Goal: Check status: Check status

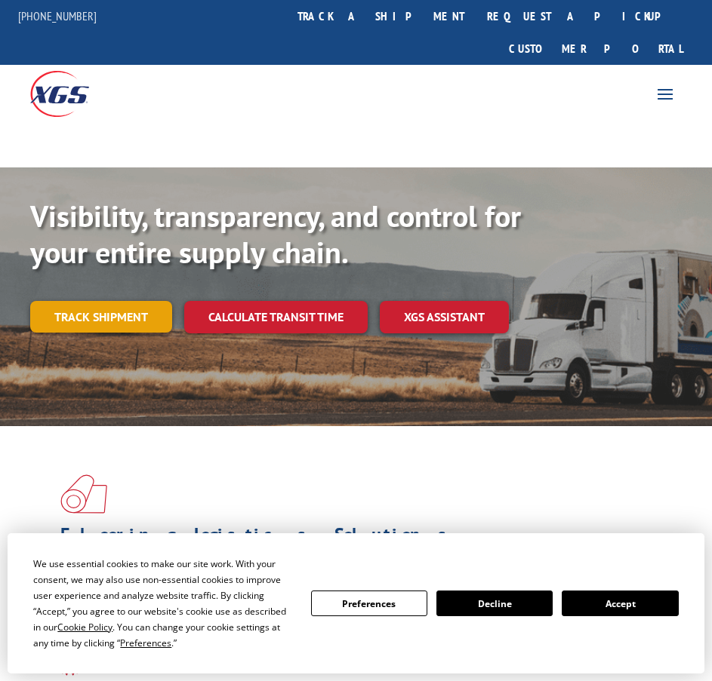
click at [126, 301] on link "Track shipment" at bounding box center [101, 317] width 142 height 32
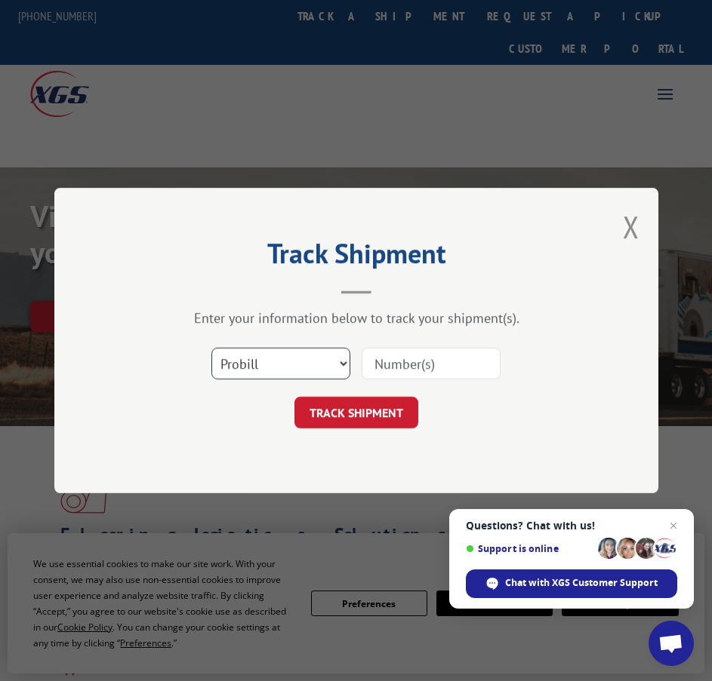
click at [343, 366] on select "Select category... Probill BOL PO" at bounding box center [280, 364] width 139 height 32
click at [211, 348] on select "Select category... Probill BOL PO" at bounding box center [280, 364] width 139 height 32
click at [440, 358] on input at bounding box center [430, 364] width 139 height 32
click at [346, 365] on select "Select category... Probill BOL PO" at bounding box center [280, 364] width 139 height 32
select select "probill"
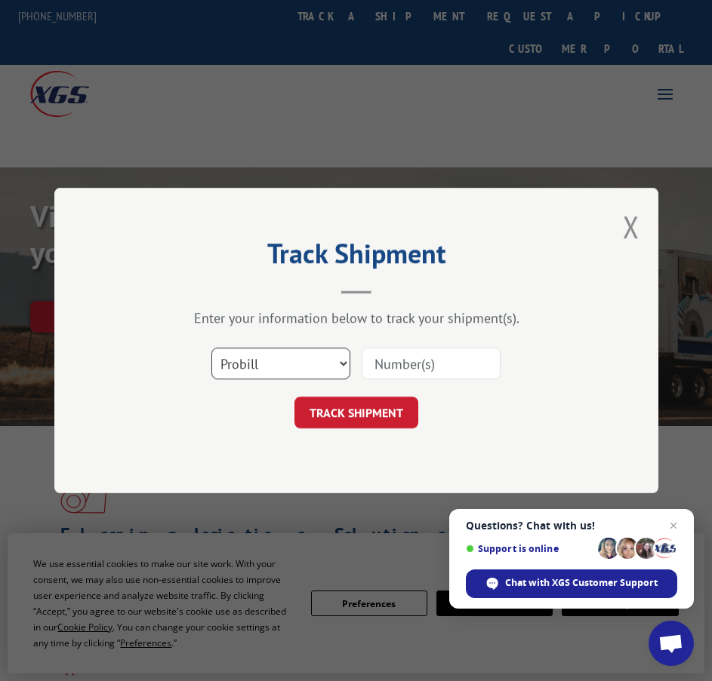
click at [211, 348] on select "Select category... Probill BOL PO" at bounding box center [280, 364] width 139 height 32
click at [443, 360] on input at bounding box center [430, 364] width 139 height 32
type input "17496989"
click button "TRACK SHIPMENT" at bounding box center [356, 413] width 124 height 32
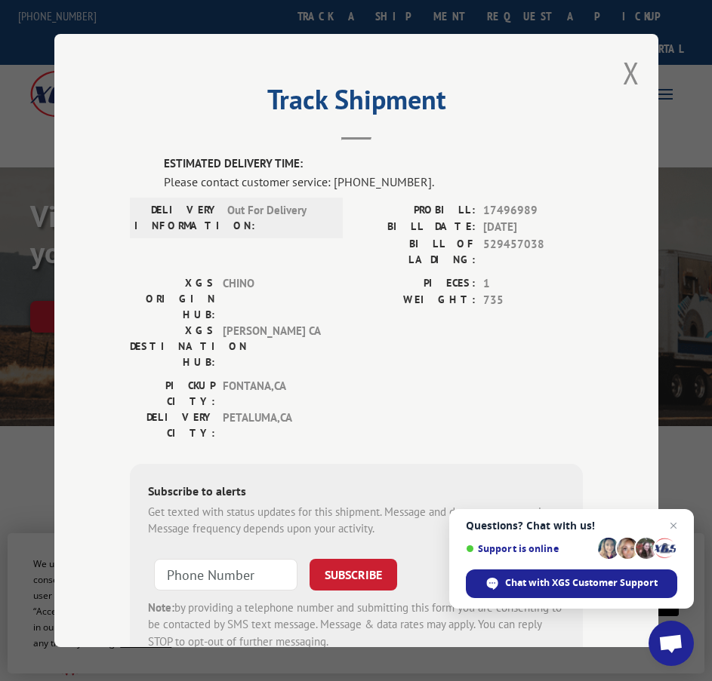
click at [402, 292] on label "WEIGHT:" at bounding box center [415, 300] width 119 height 17
click at [672, 522] on span "Close chat" at bounding box center [673, 526] width 19 height 19
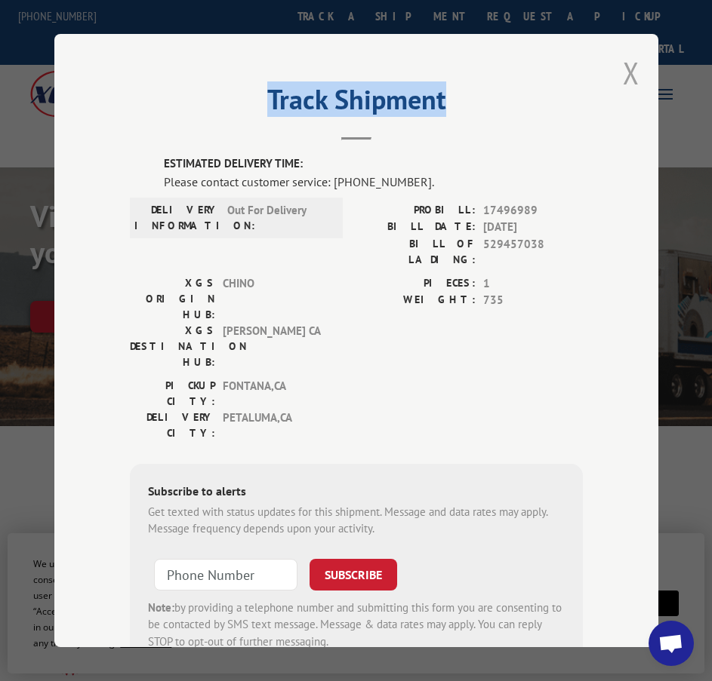
click at [632, 58] on div "Track Shipment ESTIMATED DELIVERY TIME: Please contact customer service: [PHONE…" at bounding box center [356, 340] width 604 height 613
click at [627, 63] on button "Close modal" at bounding box center [631, 73] width 17 height 40
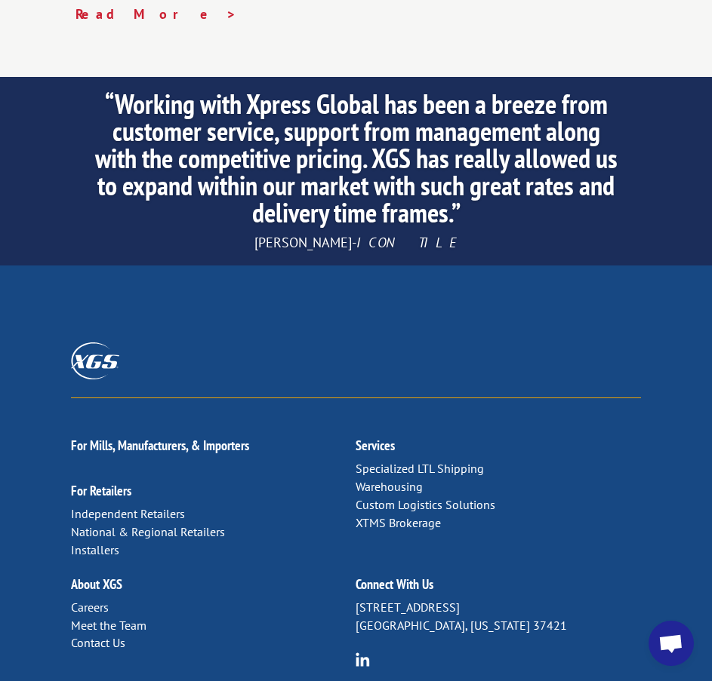
scroll to position [3396, 0]
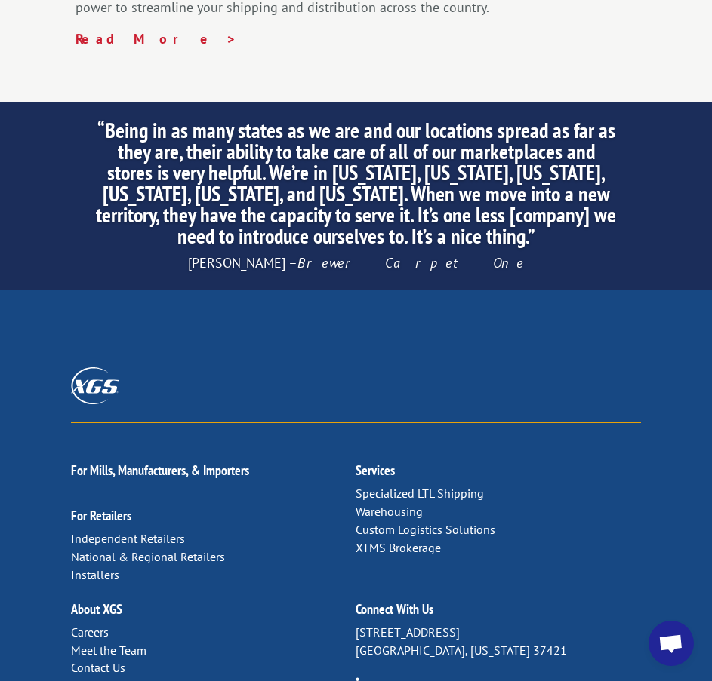
click at [473, 345] on div at bounding box center [355, 384] width 569 height 78
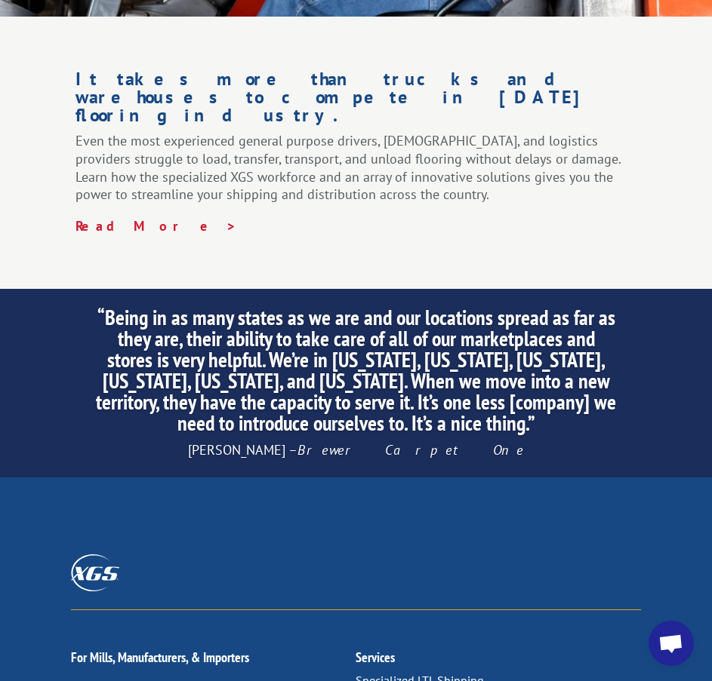
scroll to position [2943, 0]
